Goal: Find specific page/section: Find specific page/section

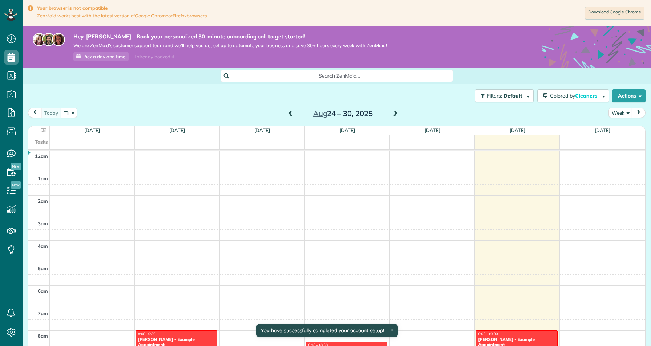
scroll to position [158, 0]
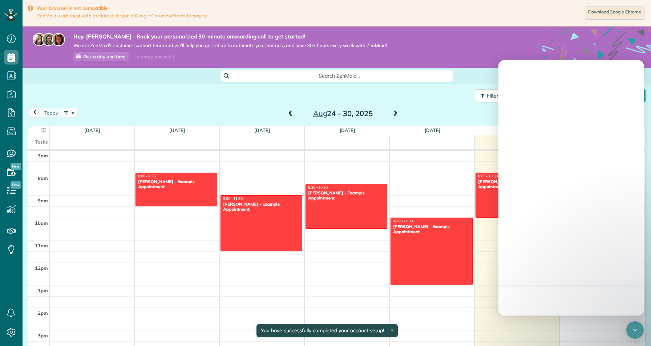
click at [485, 83] on div "Search ZenMaid… Filters: Default Colored by Cleaners Color by Cleaner Color by …" at bounding box center [337, 237] width 628 height 339
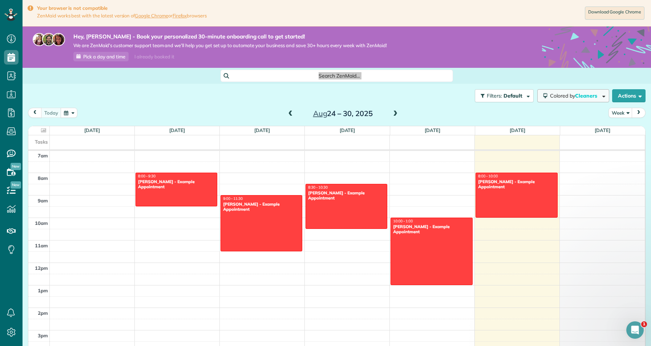
scroll to position [0, 0]
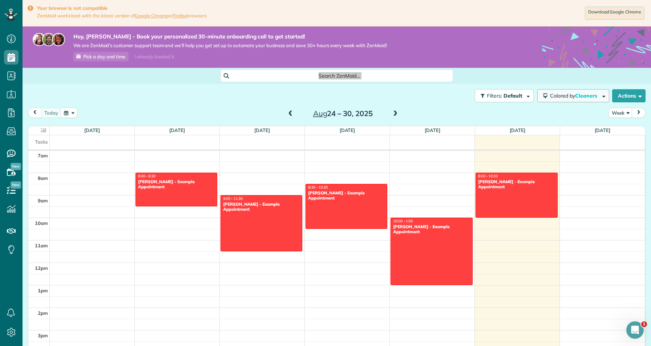
click at [584, 94] on span "Cleaners" at bounding box center [586, 96] width 23 height 7
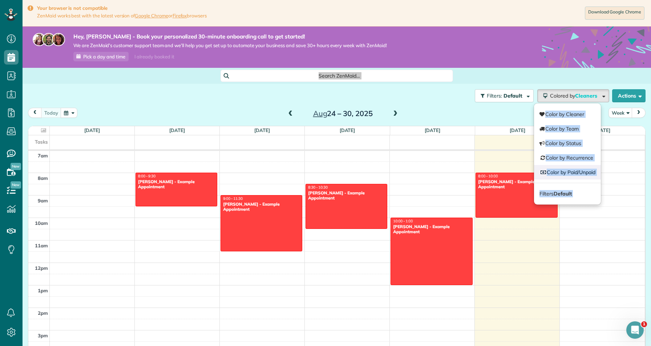
click at [576, 170] on link "Color by Paid/Unpaid" at bounding box center [567, 172] width 67 height 15
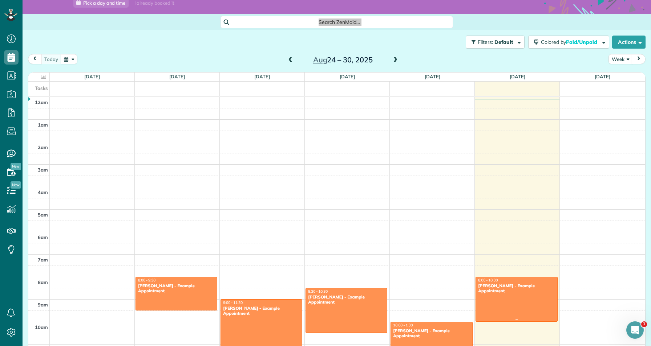
click at [513, 299] on div at bounding box center [516, 299] width 81 height 44
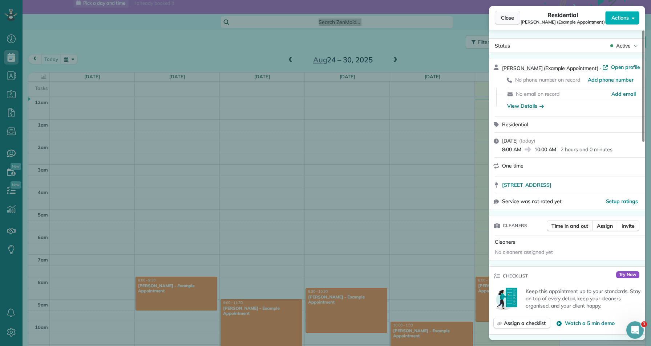
click at [510, 13] on button "Close" at bounding box center [507, 18] width 25 height 14
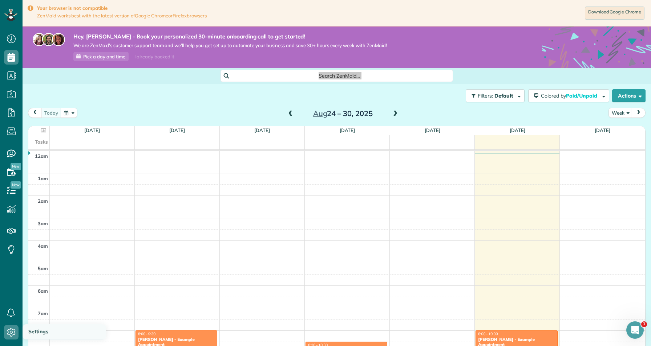
click at [41, 333] on span "Settings" at bounding box center [38, 332] width 20 height 7
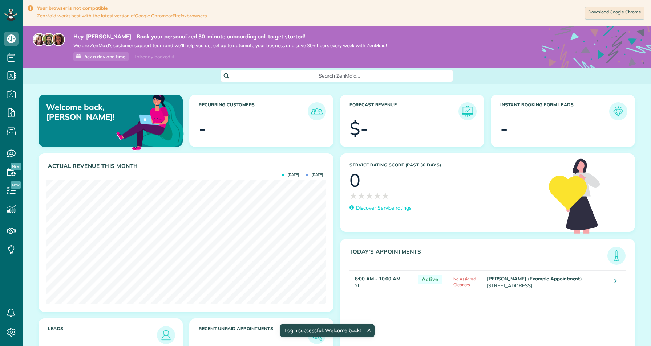
scroll to position [124, 280]
